Goal: Transaction & Acquisition: Download file/media

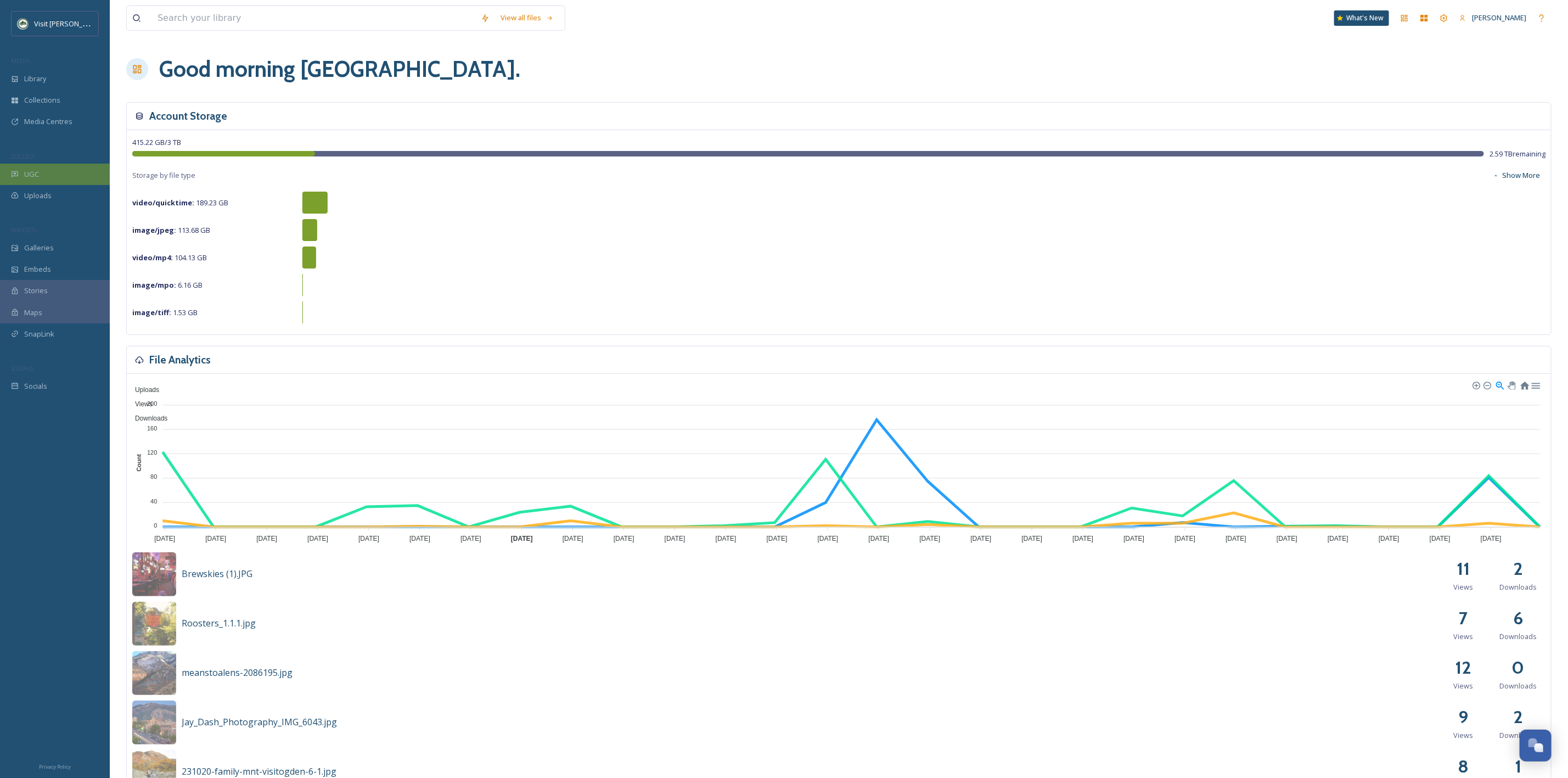
click at [48, 167] on div "UGC" at bounding box center [55, 174] width 110 height 21
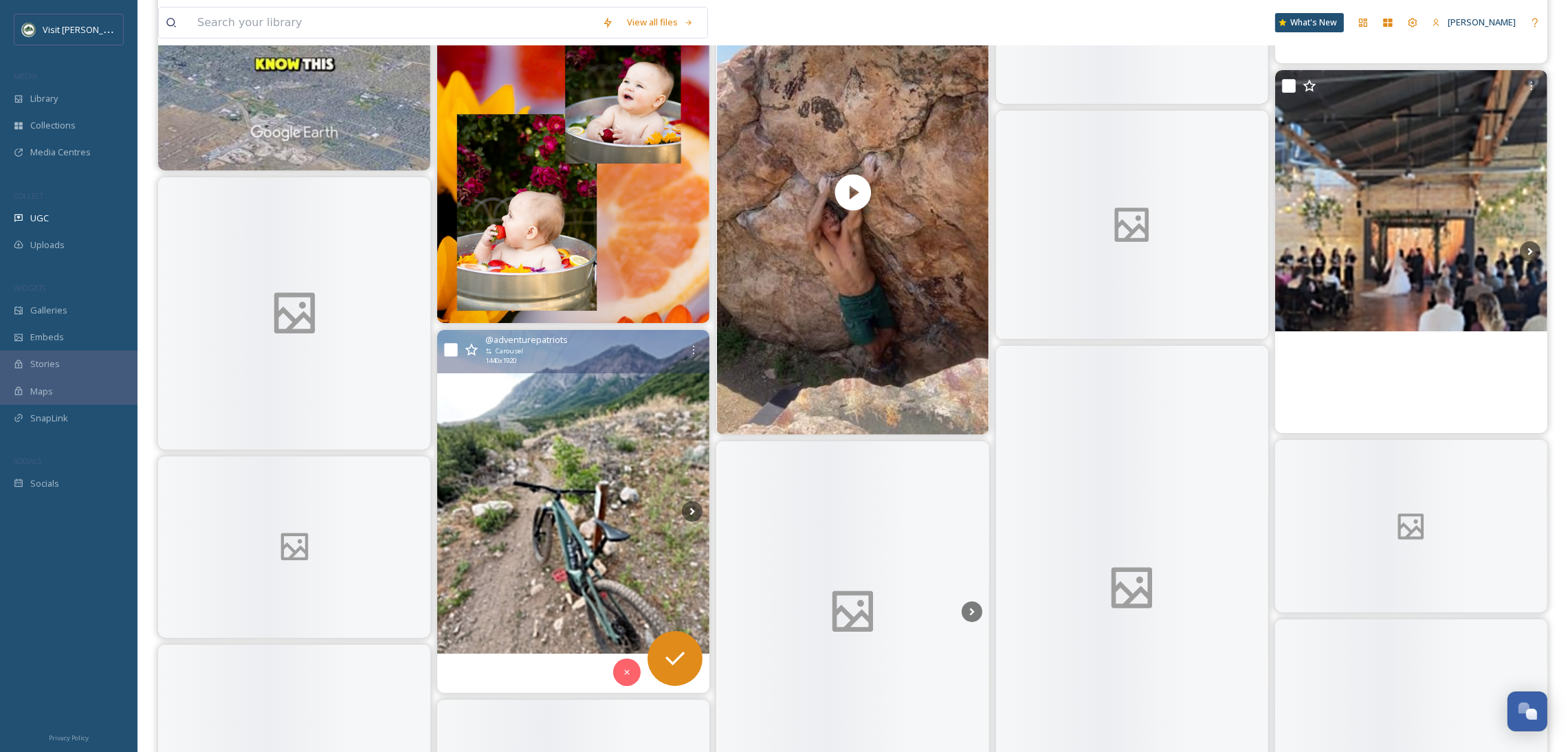
scroll to position [16150, 0]
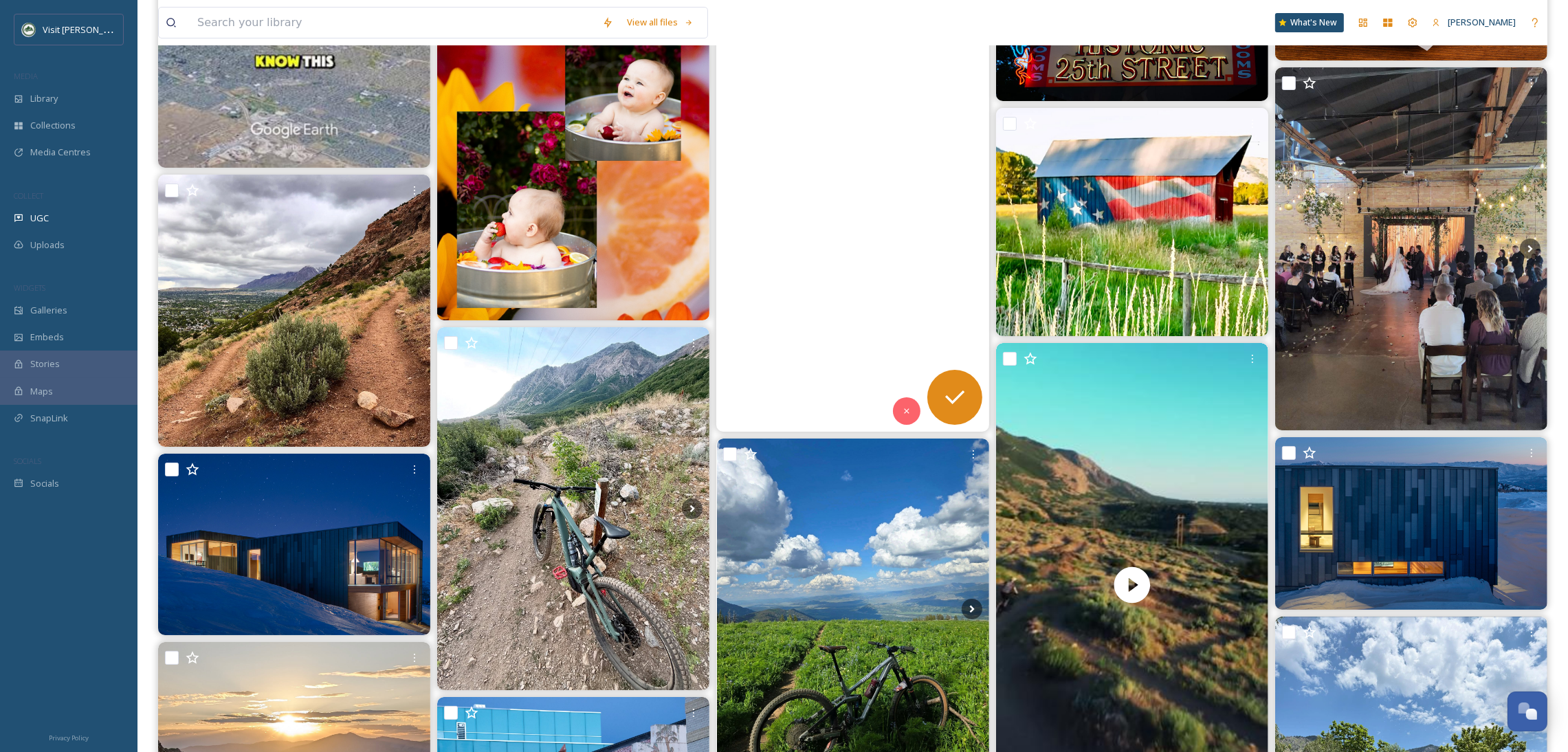
click at [847, 233] on video "Beautiful moves on this line - specially that cross 😻on a summer day 🔥🔥 87F\aJA…" at bounding box center [853, 190] width 272 height 484
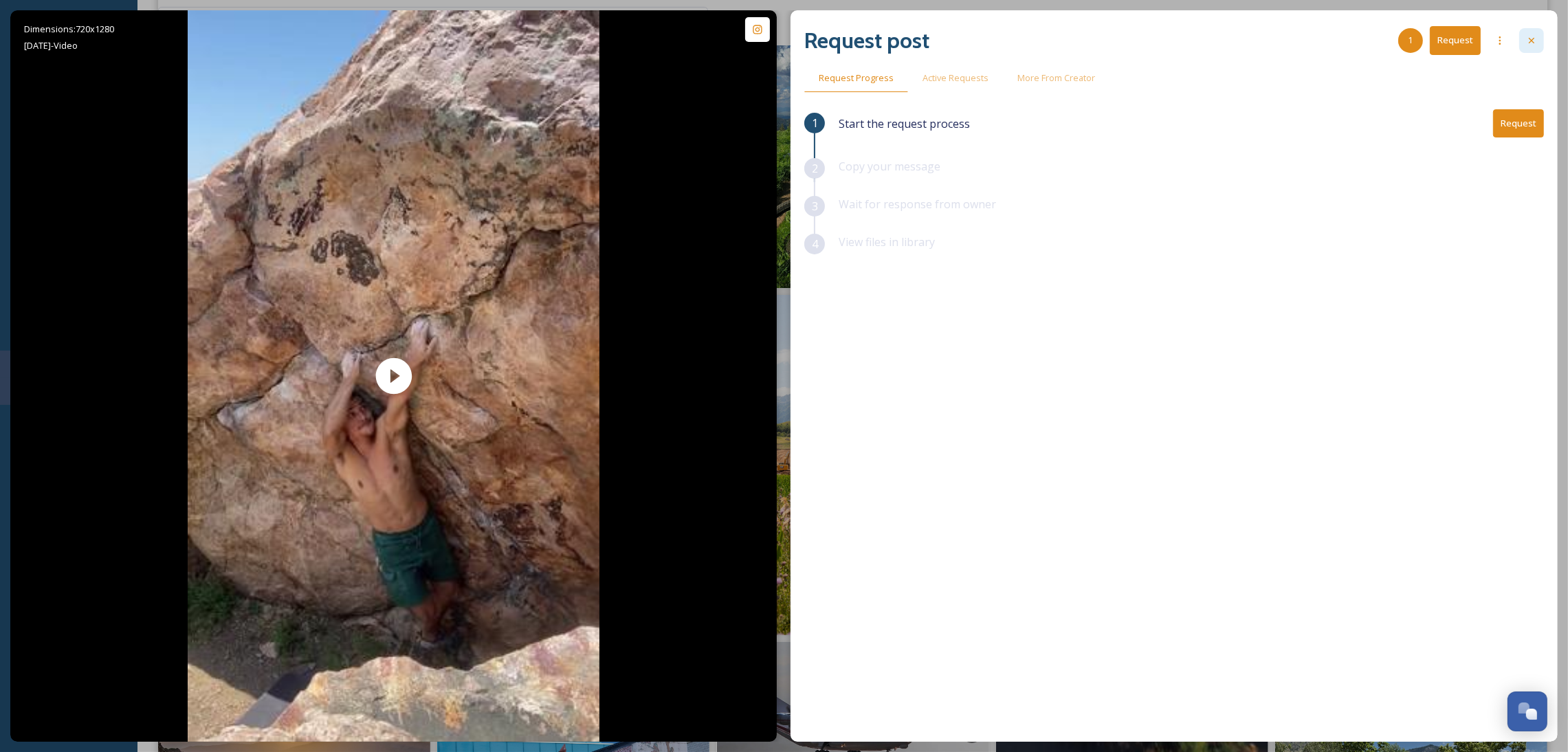
click at [1536, 39] on icon at bounding box center [1531, 40] width 11 height 11
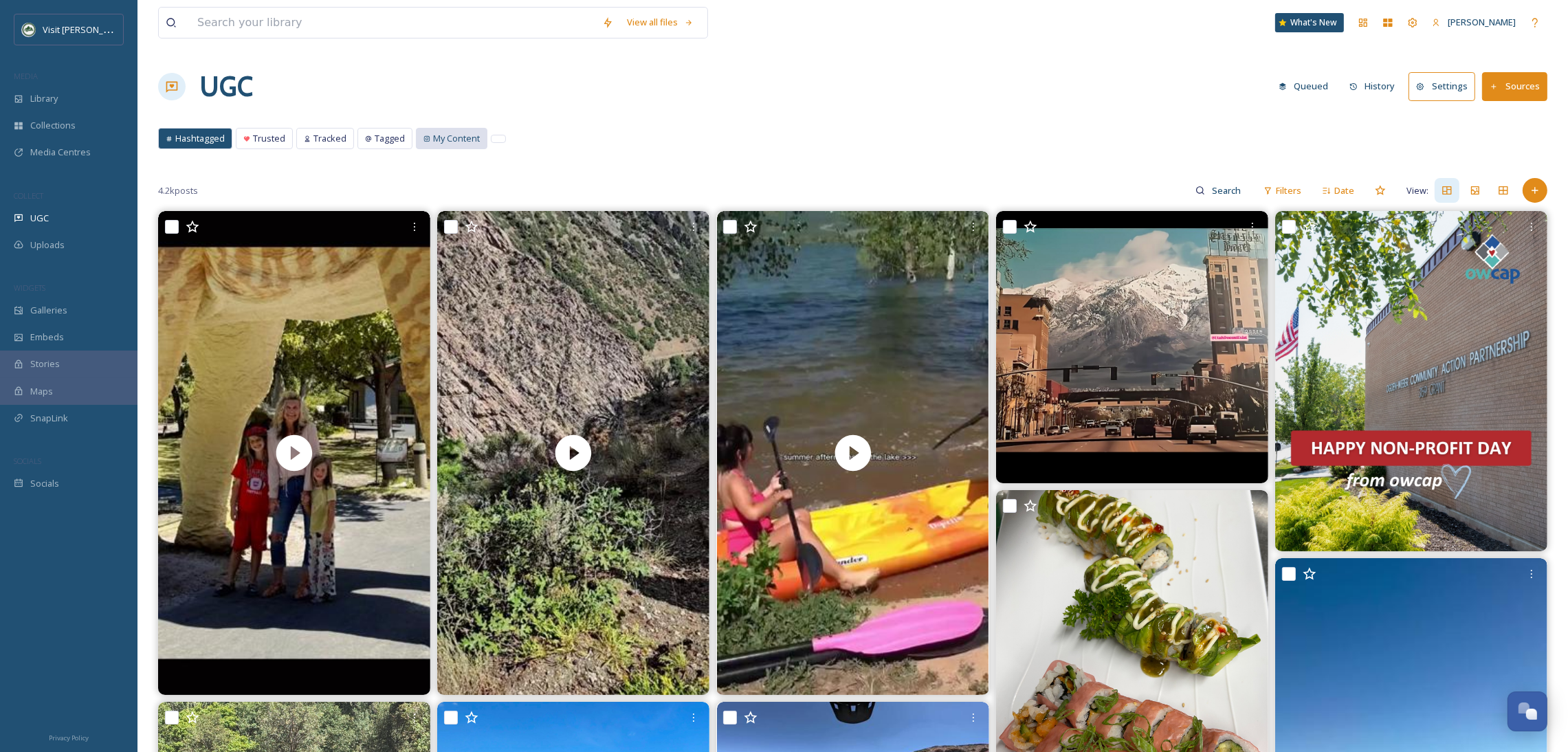
click at [435, 142] on span "My Content" at bounding box center [456, 137] width 47 height 13
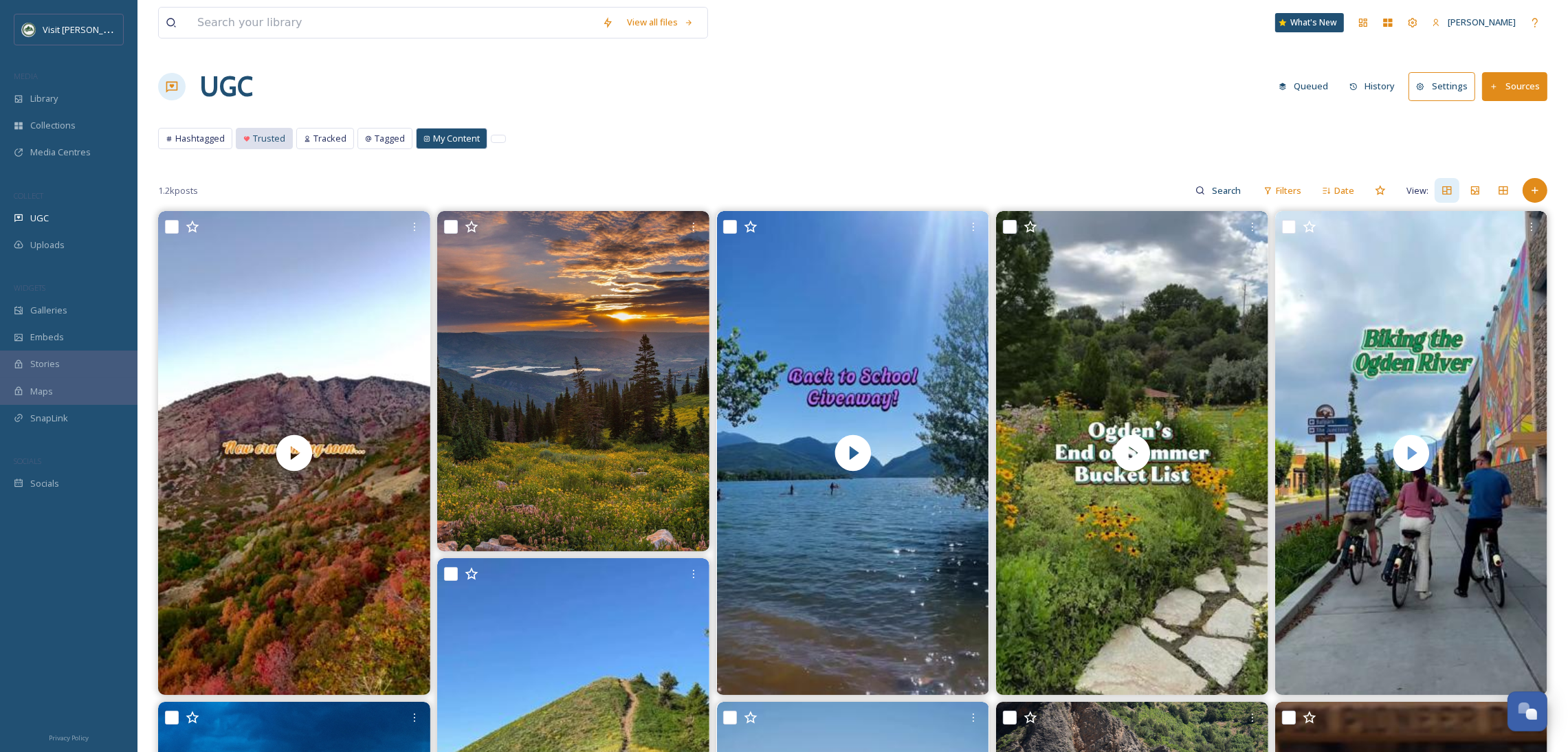
click at [273, 141] on span "Trusted" at bounding box center [269, 137] width 32 height 13
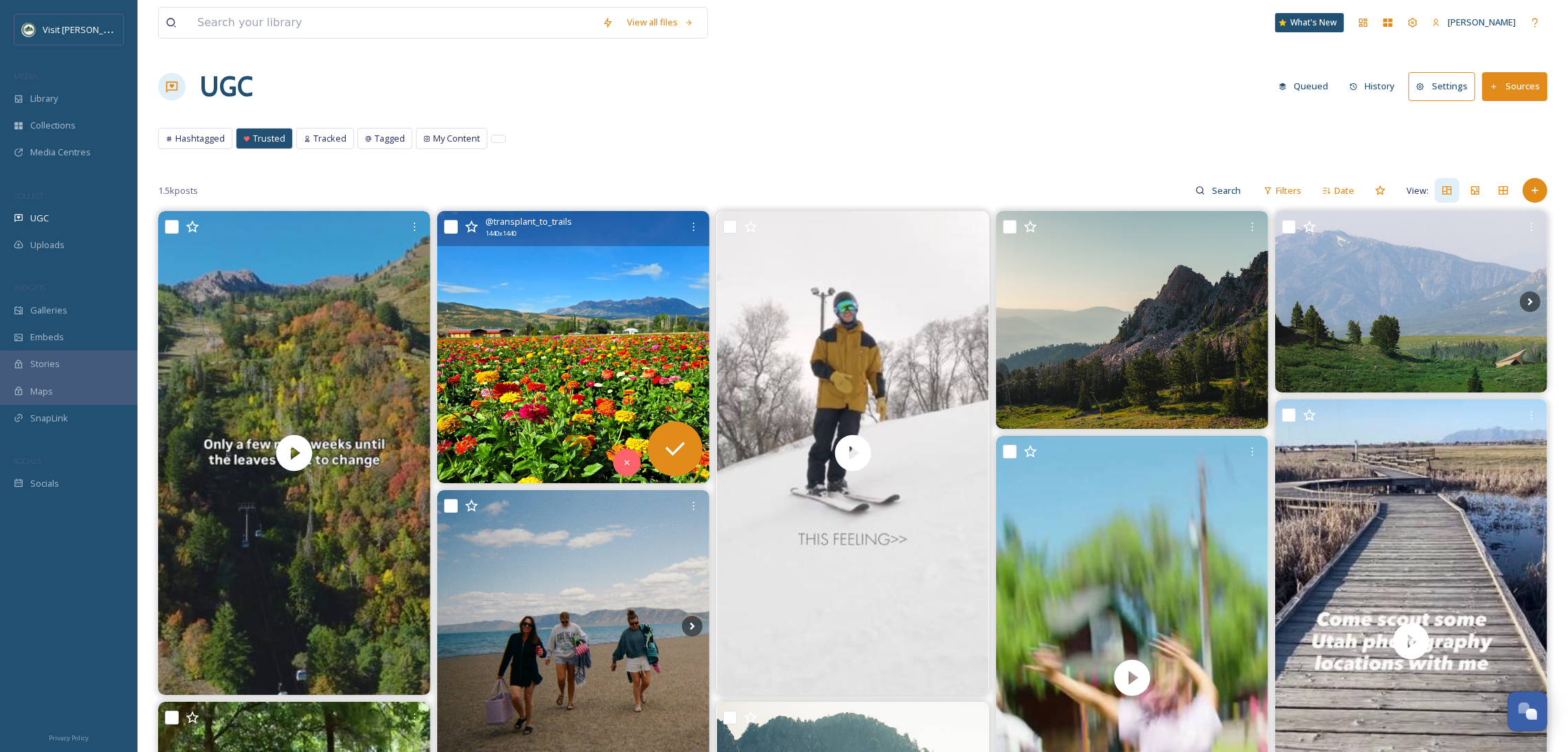
click at [572, 359] on img at bounding box center [573, 347] width 272 height 272
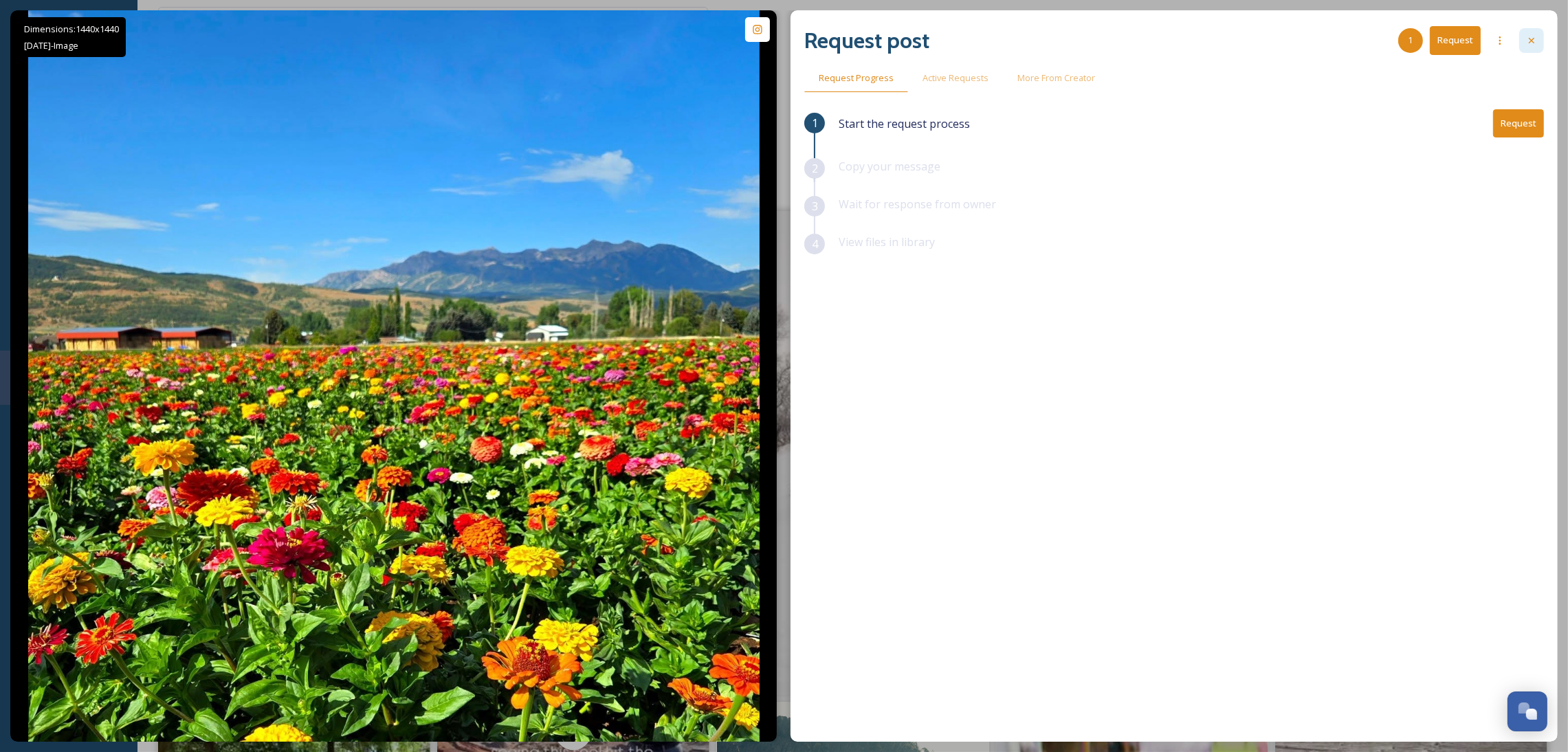
click at [1532, 37] on icon at bounding box center [1531, 40] width 11 height 11
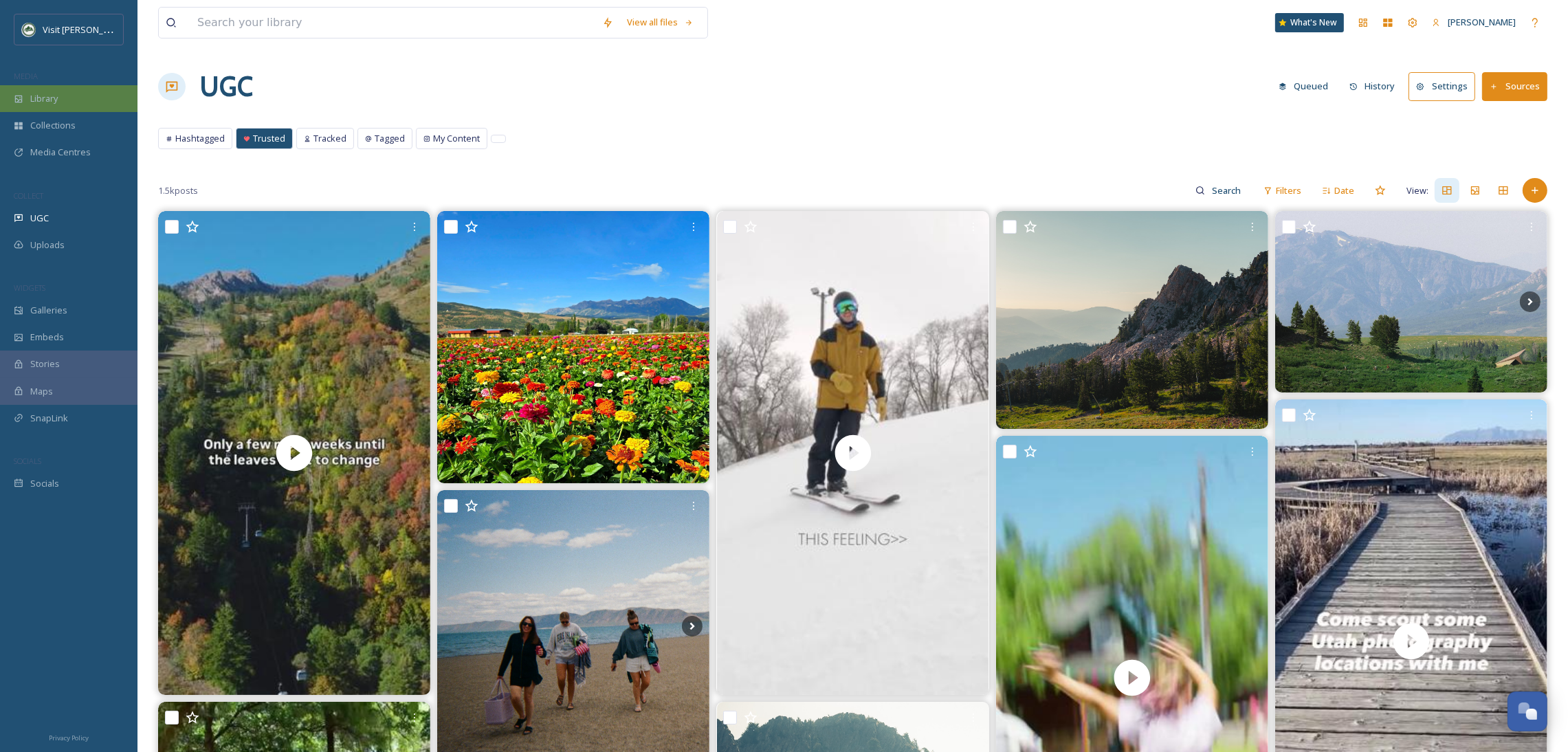
click at [56, 95] on span "Library" at bounding box center [44, 98] width 28 height 13
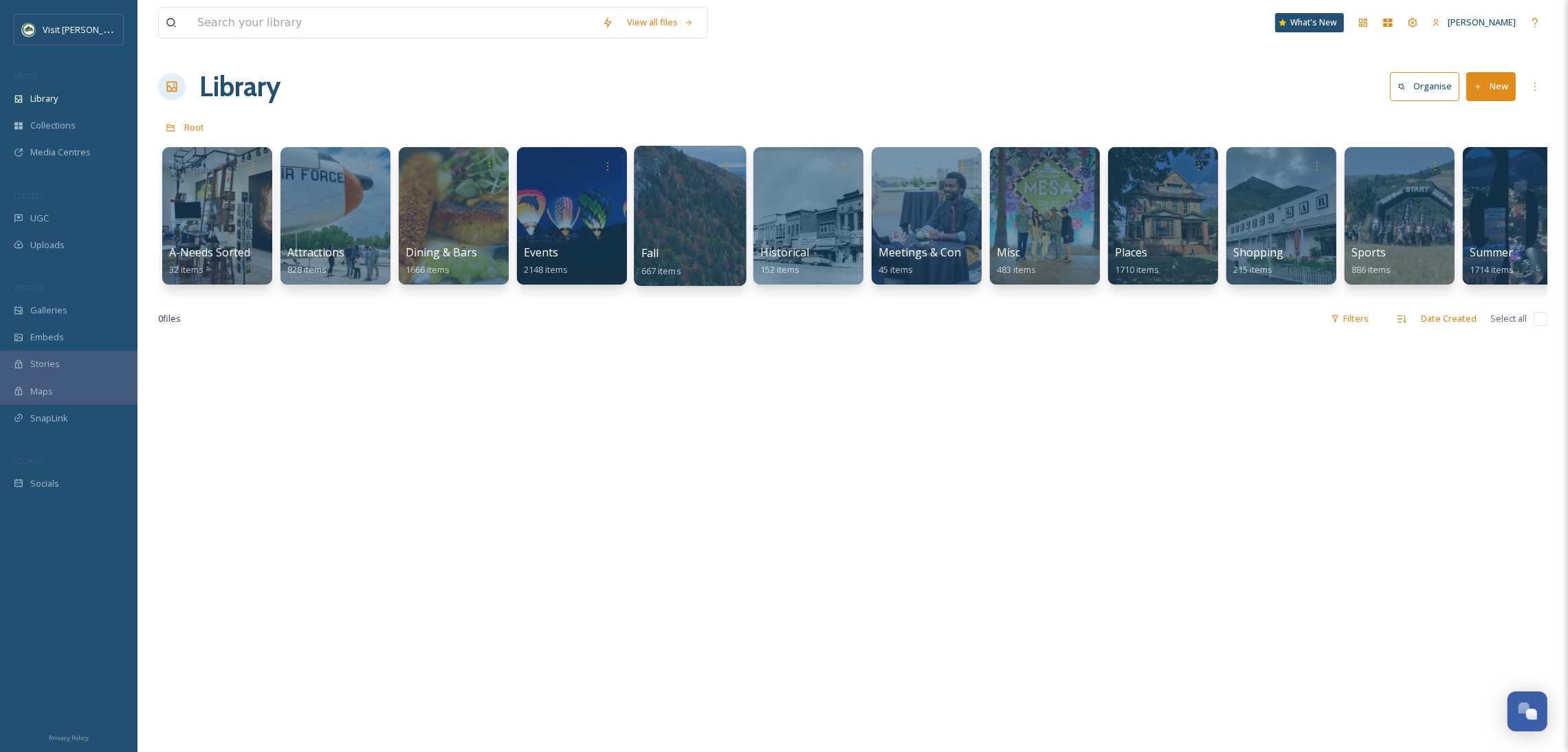
click at [714, 207] on div at bounding box center [689, 215] width 112 height 140
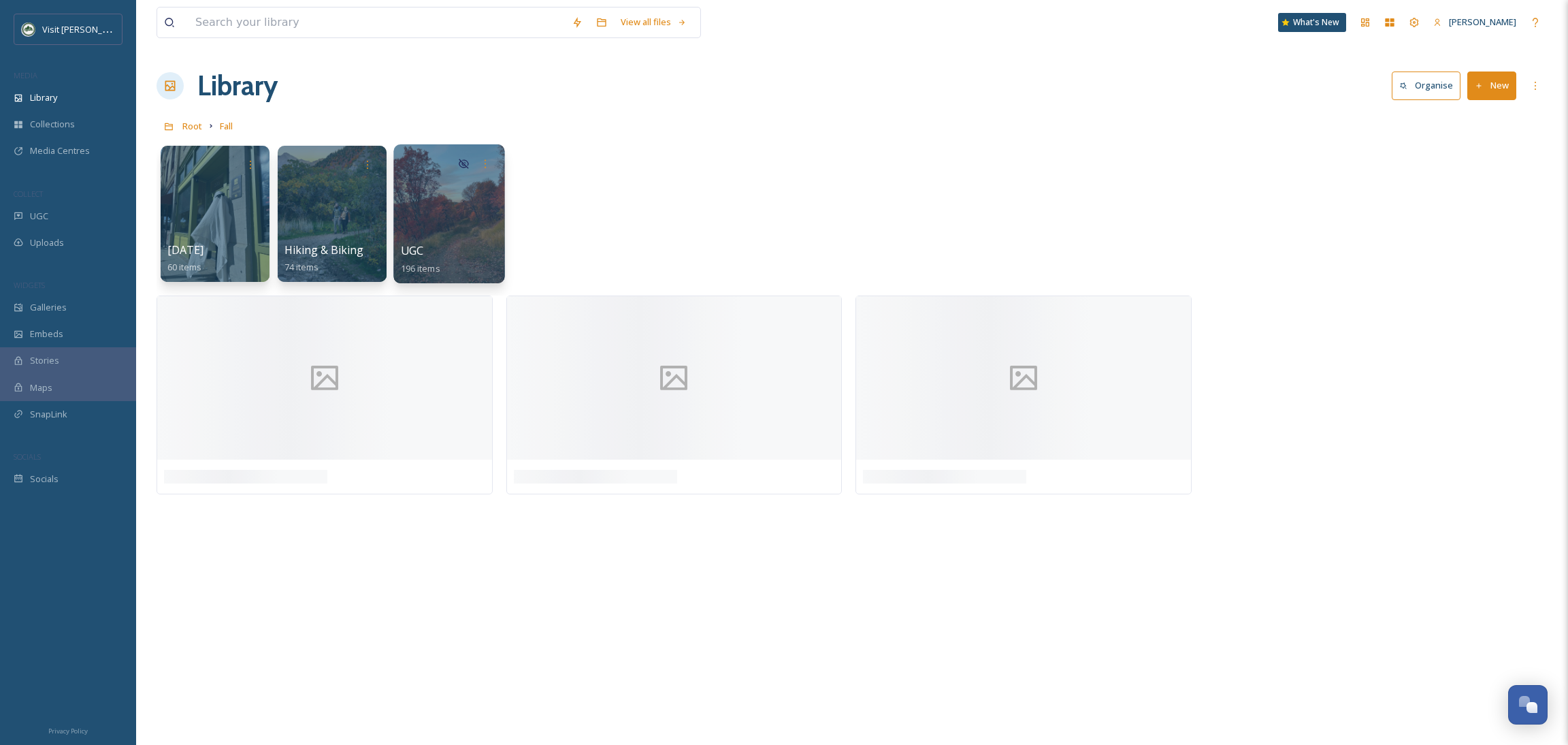
click at [479, 251] on div "UGC 196 items" at bounding box center [449, 260] width 98 height 35
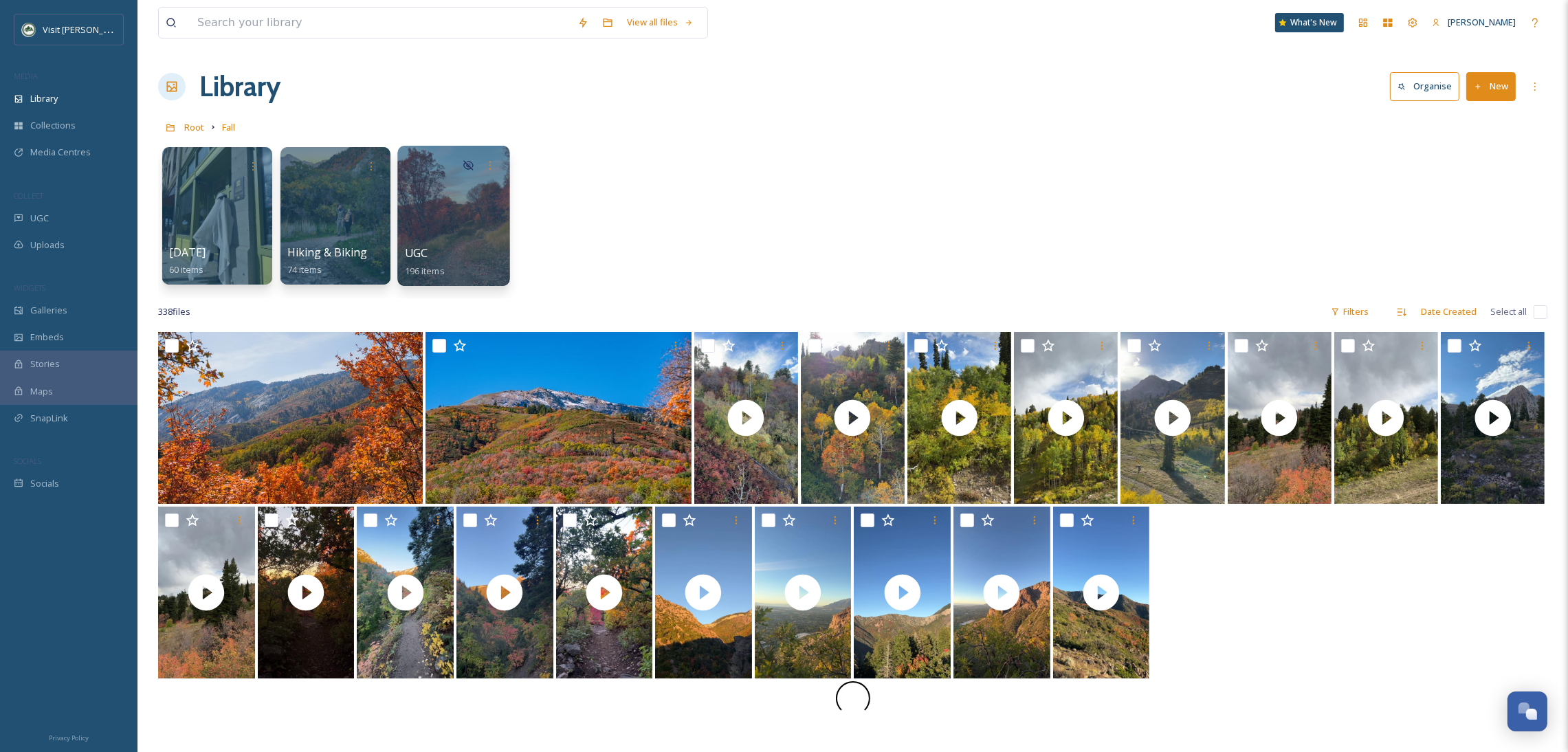
click at [489, 229] on div at bounding box center [453, 215] width 112 height 140
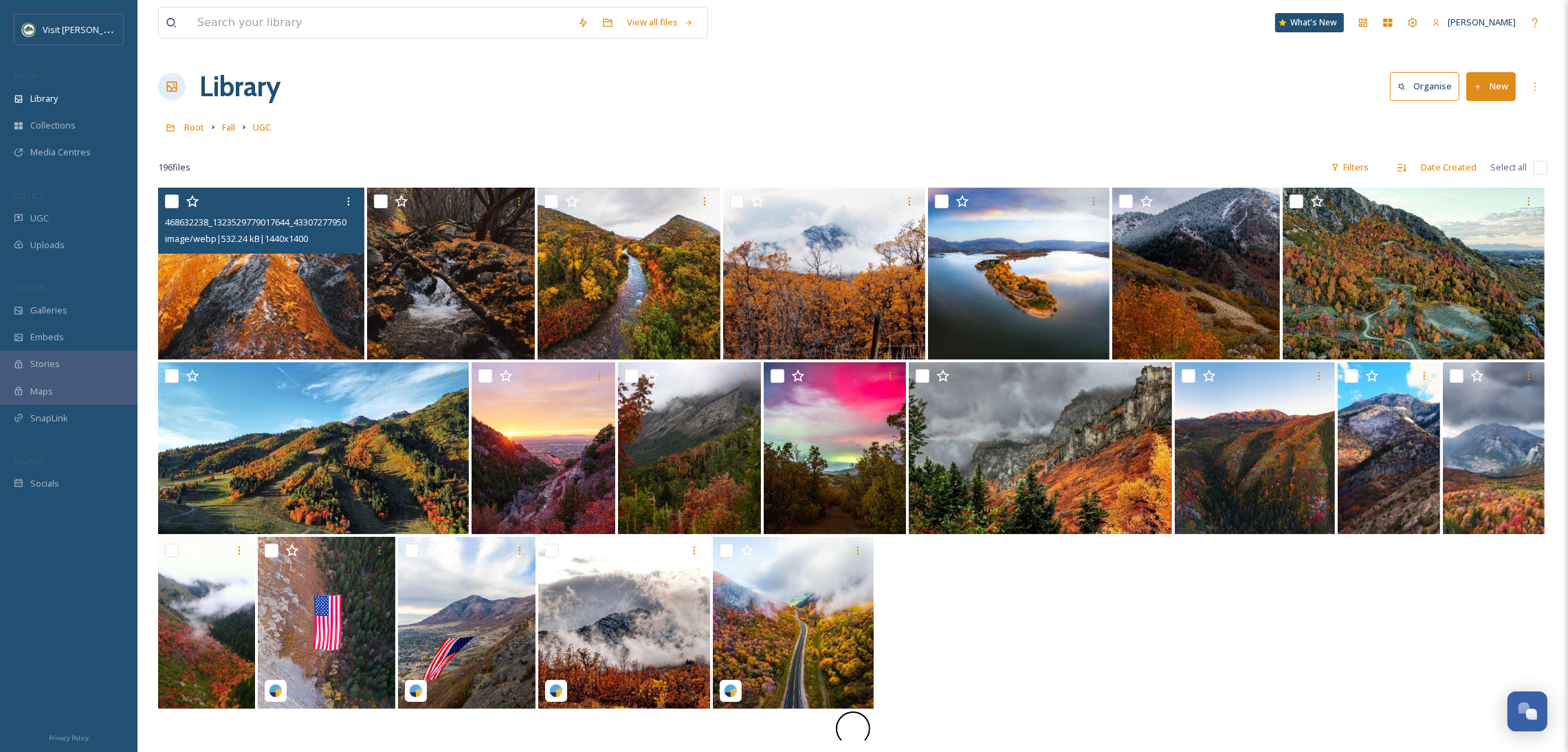
click at [216, 324] on img at bounding box center [261, 273] width 206 height 172
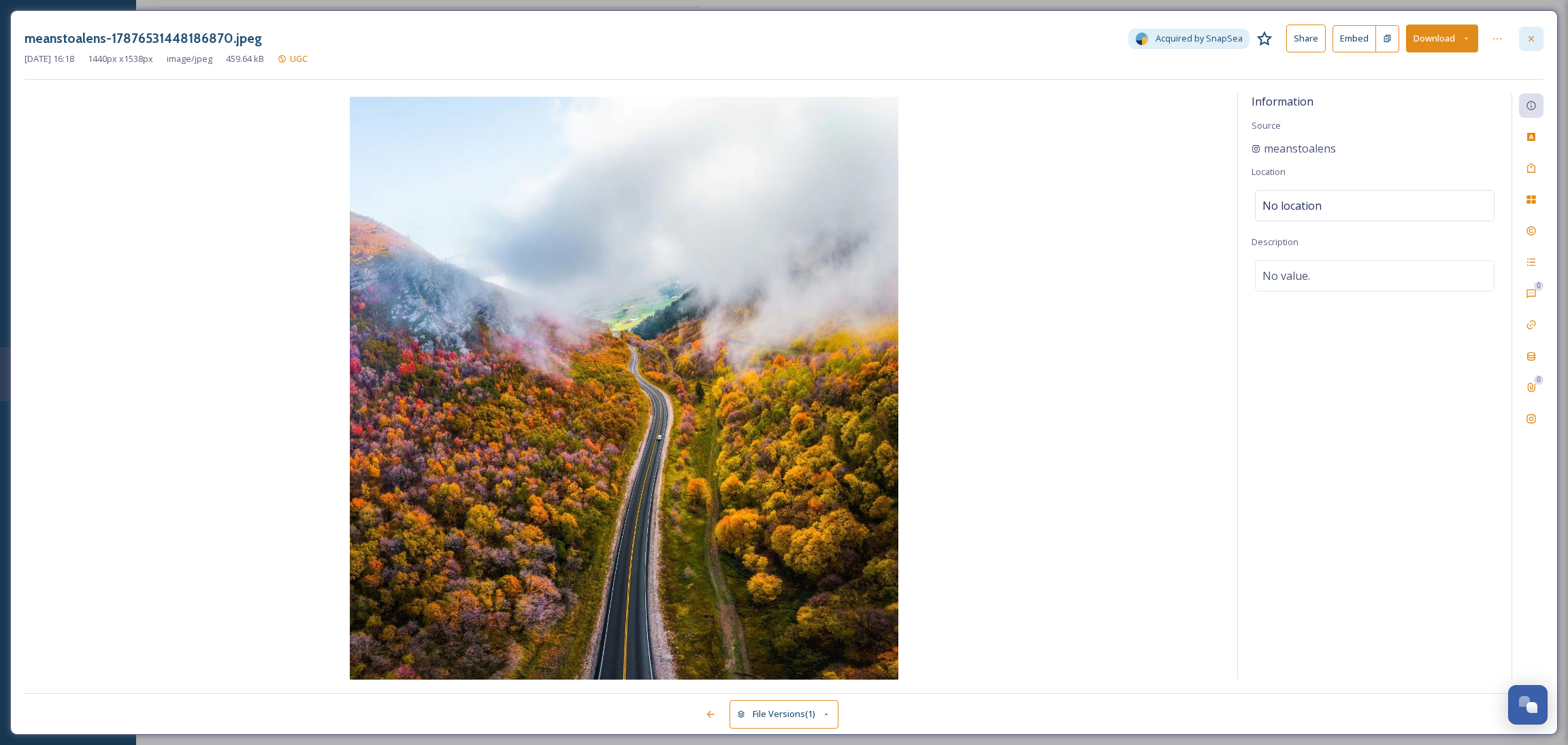
click at [1528, 32] on div at bounding box center [1531, 38] width 25 height 25
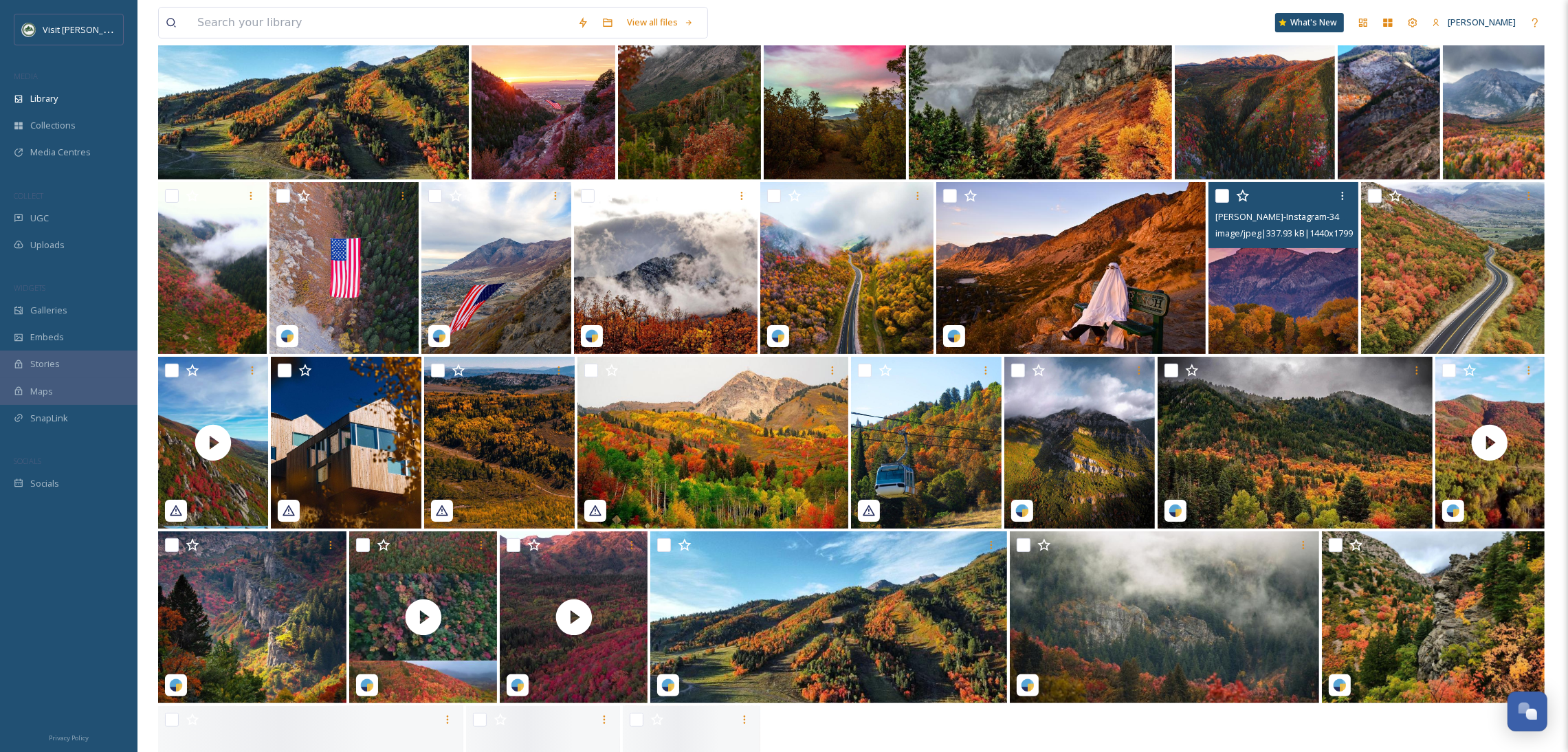
scroll to position [393, 0]
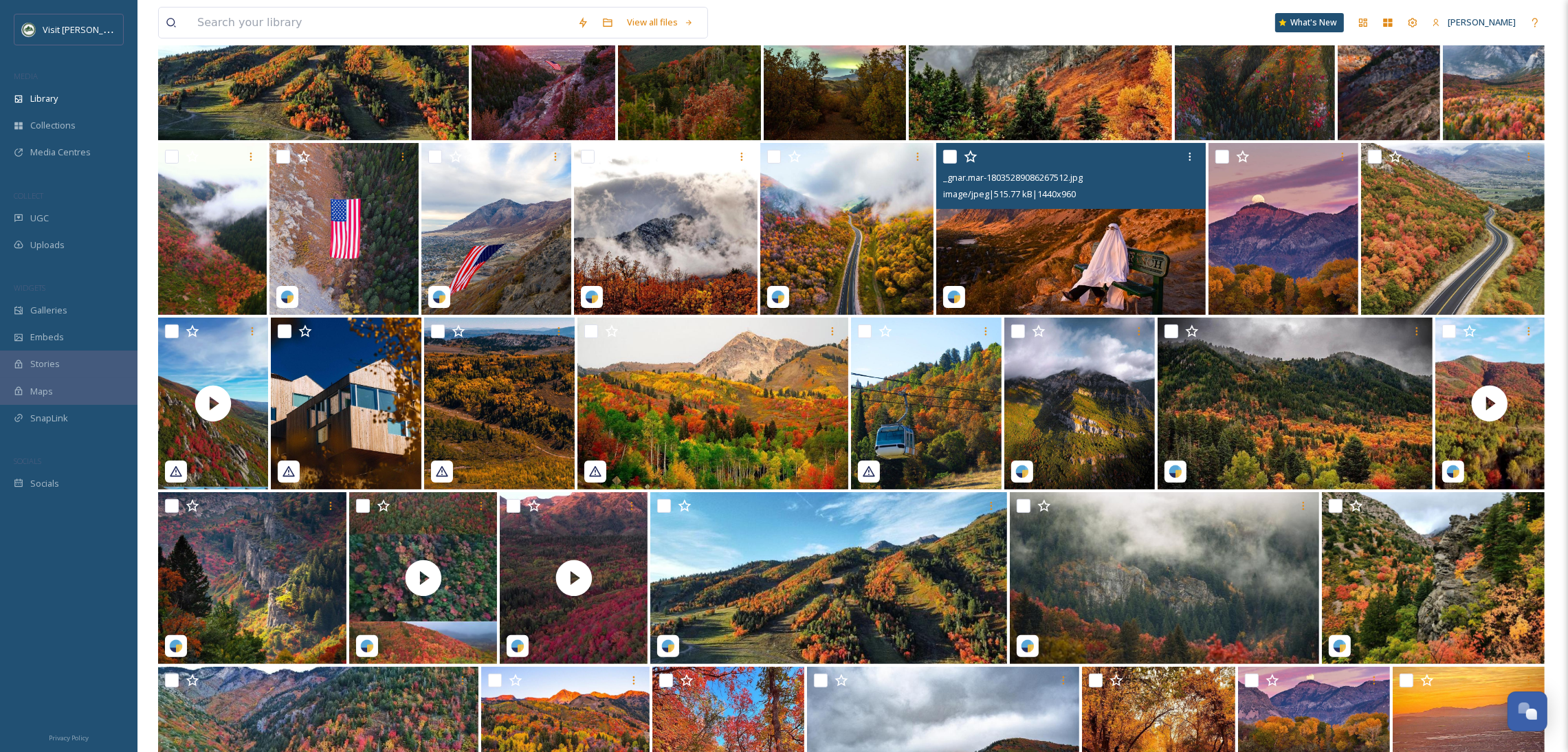
click at [959, 245] on img at bounding box center [1071, 229] width 269 height 172
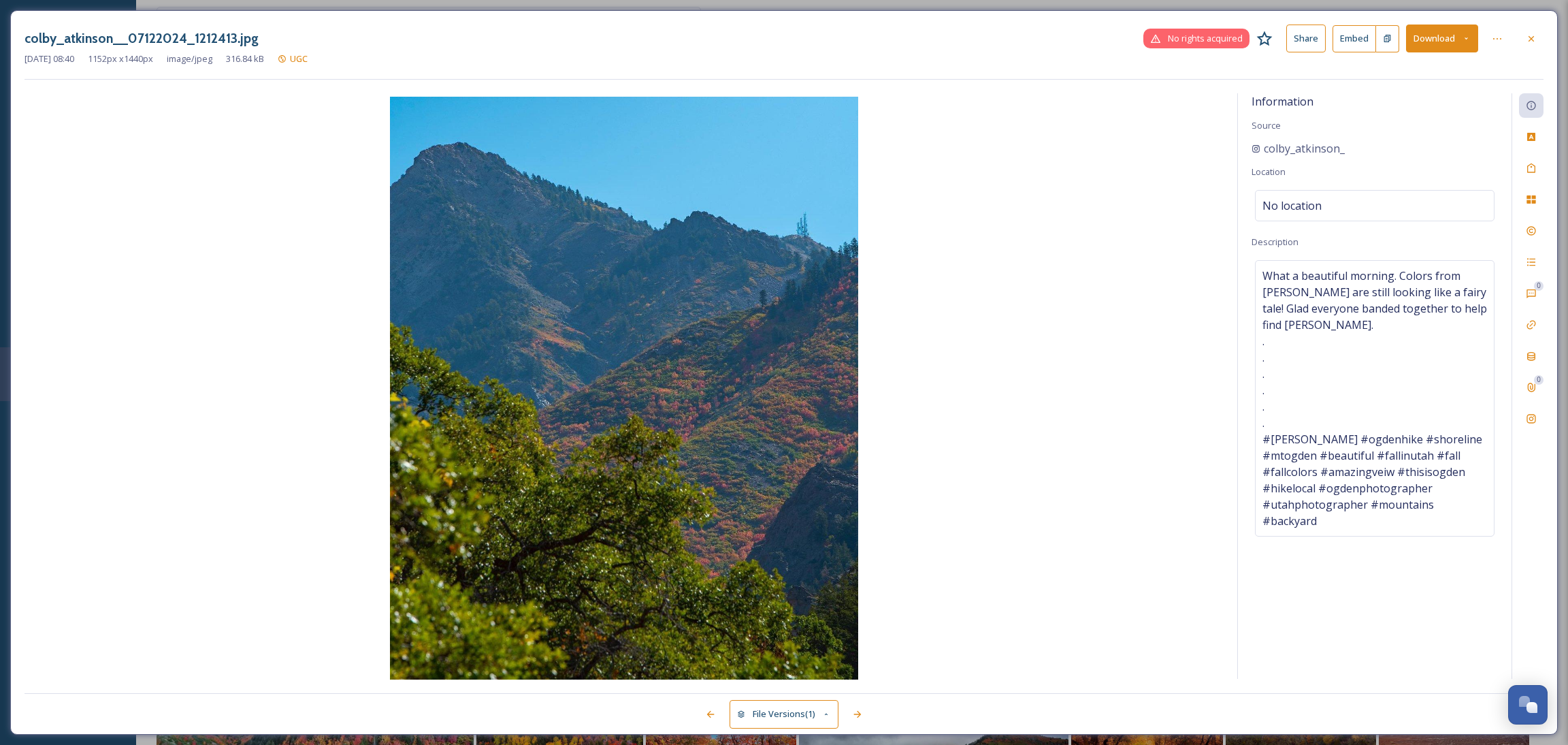
click at [1415, 37] on button "Download" at bounding box center [1442, 38] width 72 height 28
click at [1405, 67] on span "Download Original (1152 x 1440)" at bounding box center [1406, 69] width 128 height 13
click at [1104, 421] on img at bounding box center [624, 389] width 1199 height 585
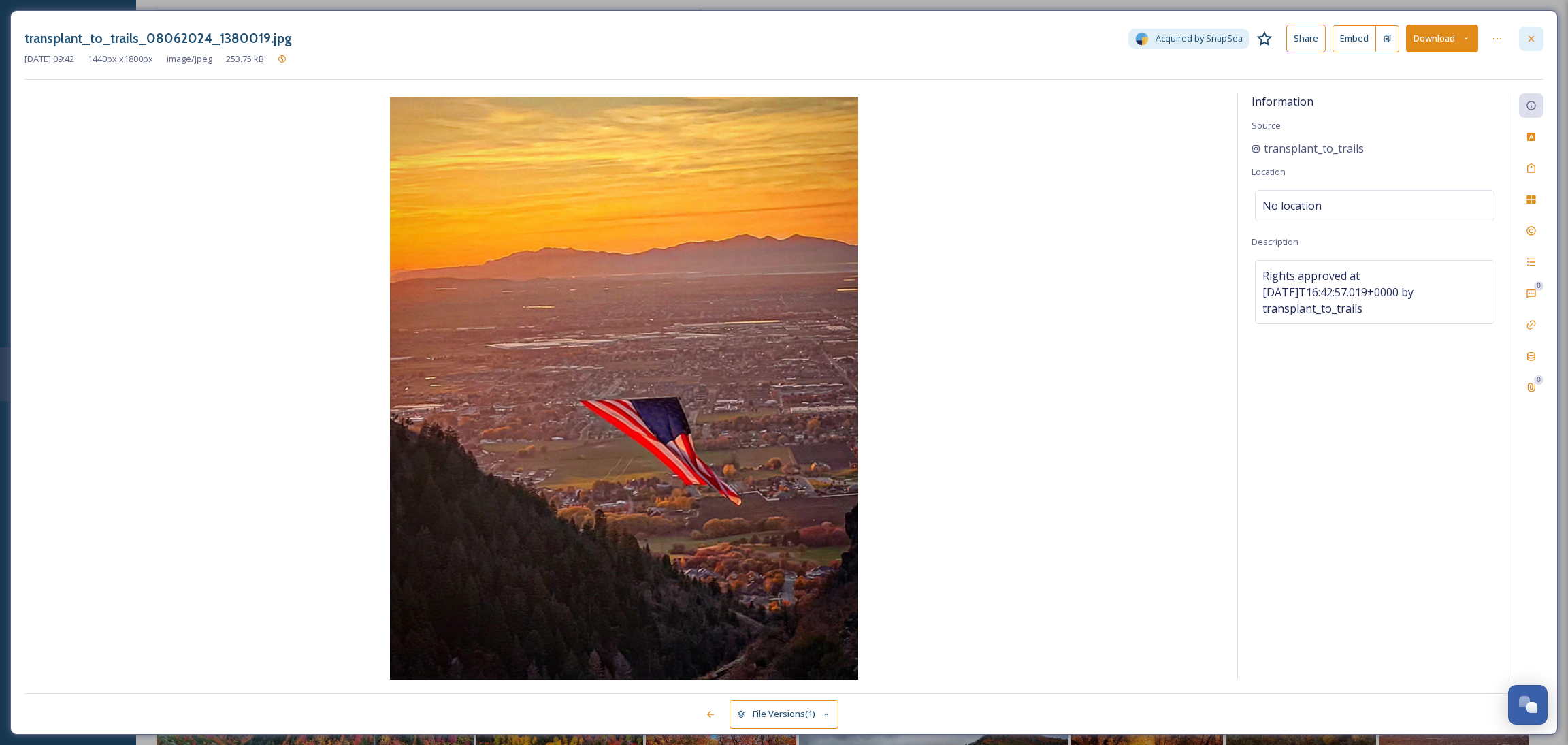
click at [1533, 40] on icon at bounding box center [1532, 38] width 6 height 6
